Goal: Find specific page/section: Find specific page/section

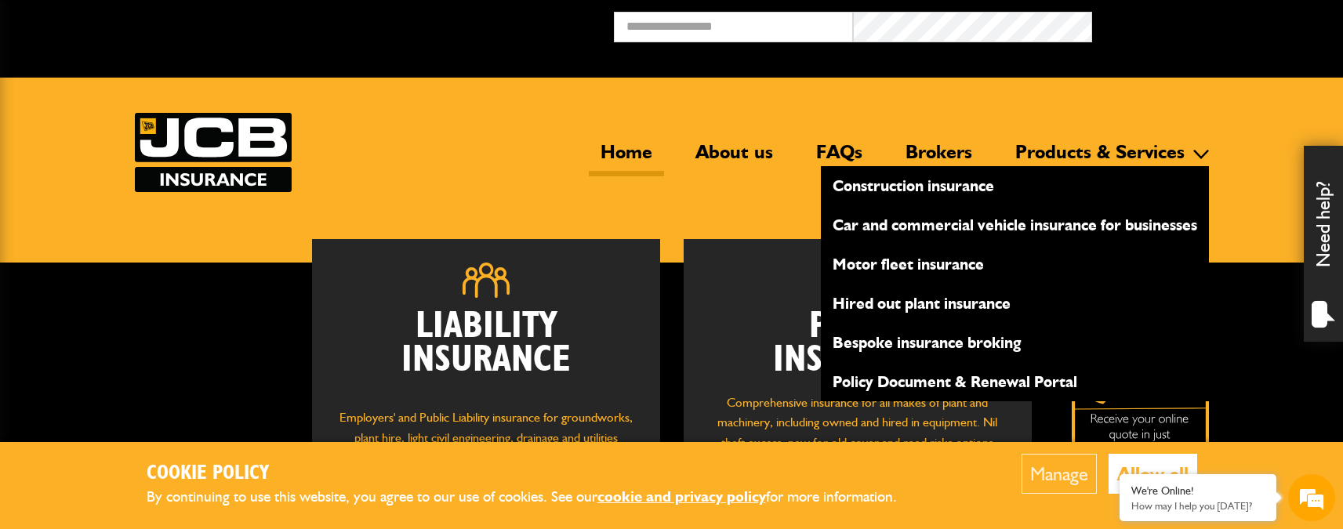
click at [943, 299] on link "Hired out plant insurance" at bounding box center [1015, 303] width 388 height 27
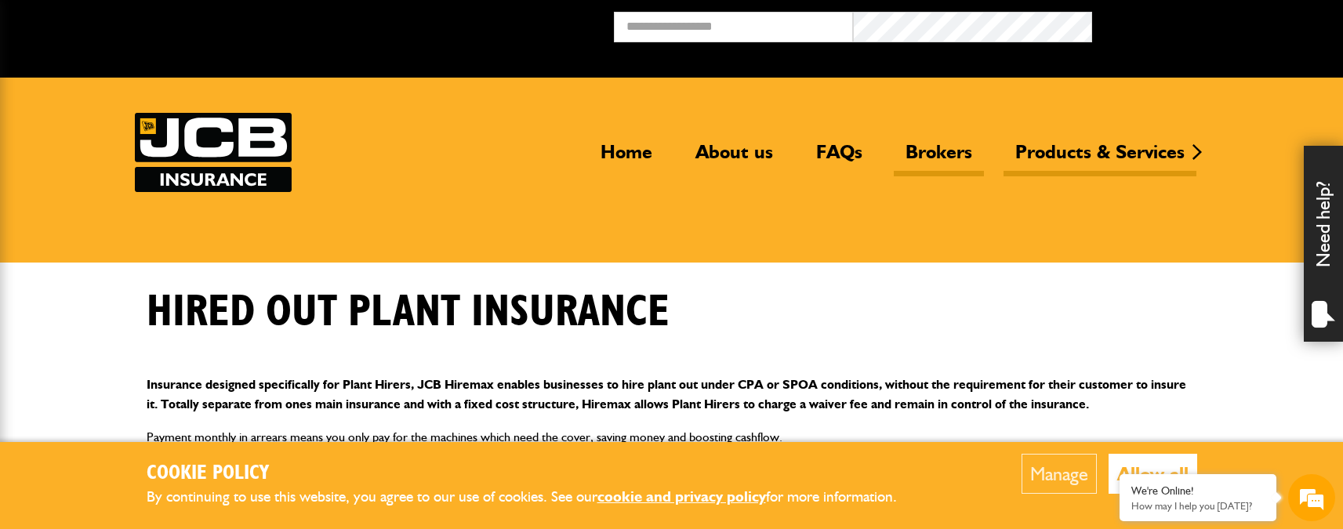
click at [935, 161] on link "Brokers" at bounding box center [939, 158] width 90 height 36
